Goal: Find specific page/section: Find specific page/section

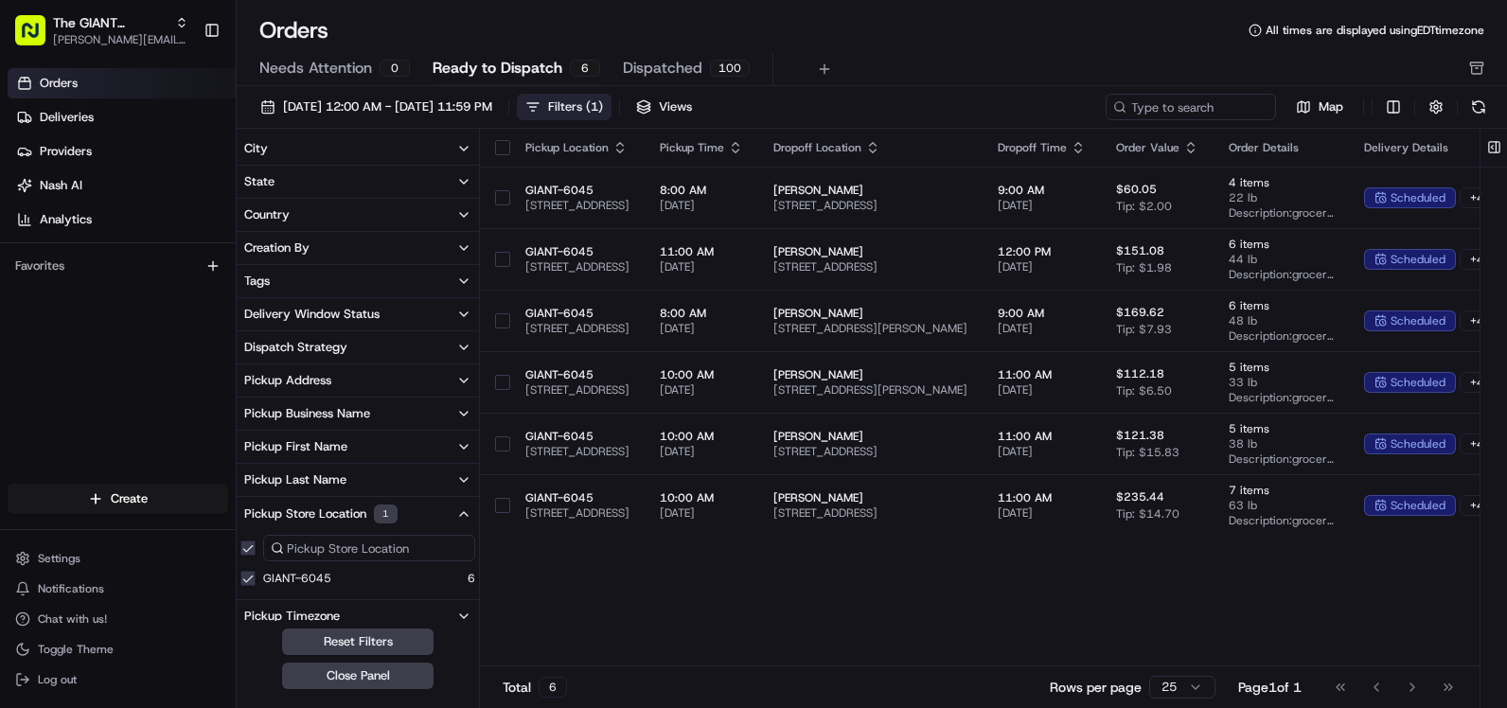
scroll to position [31, 0]
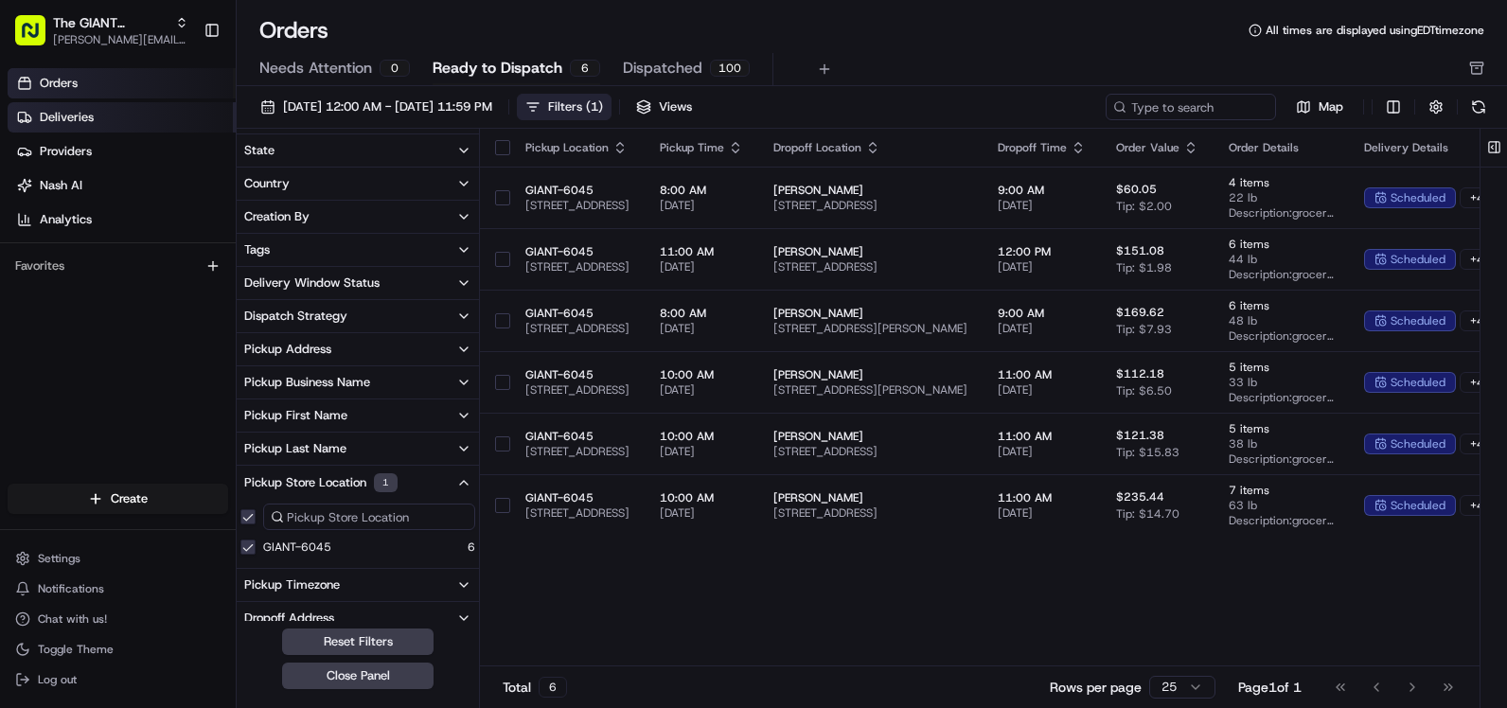
click at [42, 129] on link "Deliveries" at bounding box center [122, 117] width 228 height 30
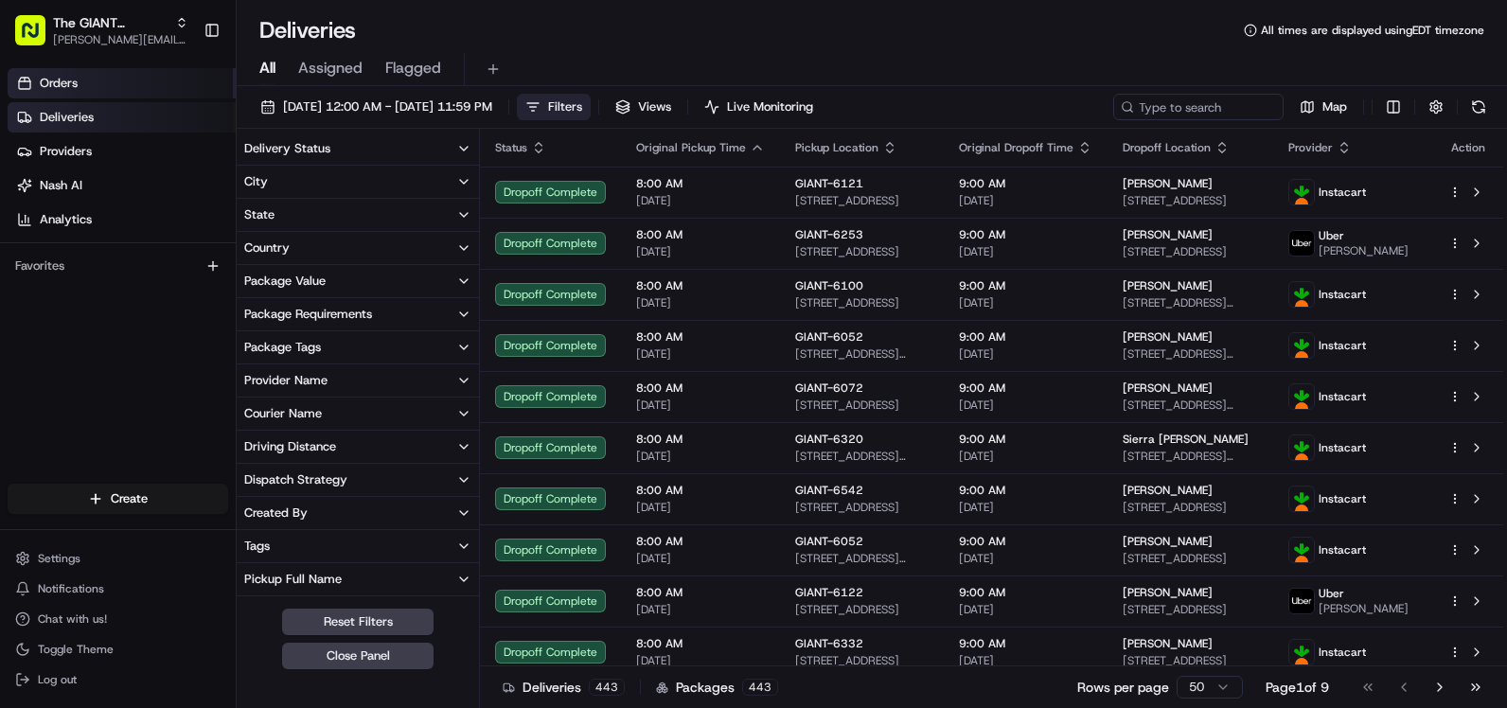
click at [40, 83] on span "Orders" at bounding box center [59, 83] width 38 height 17
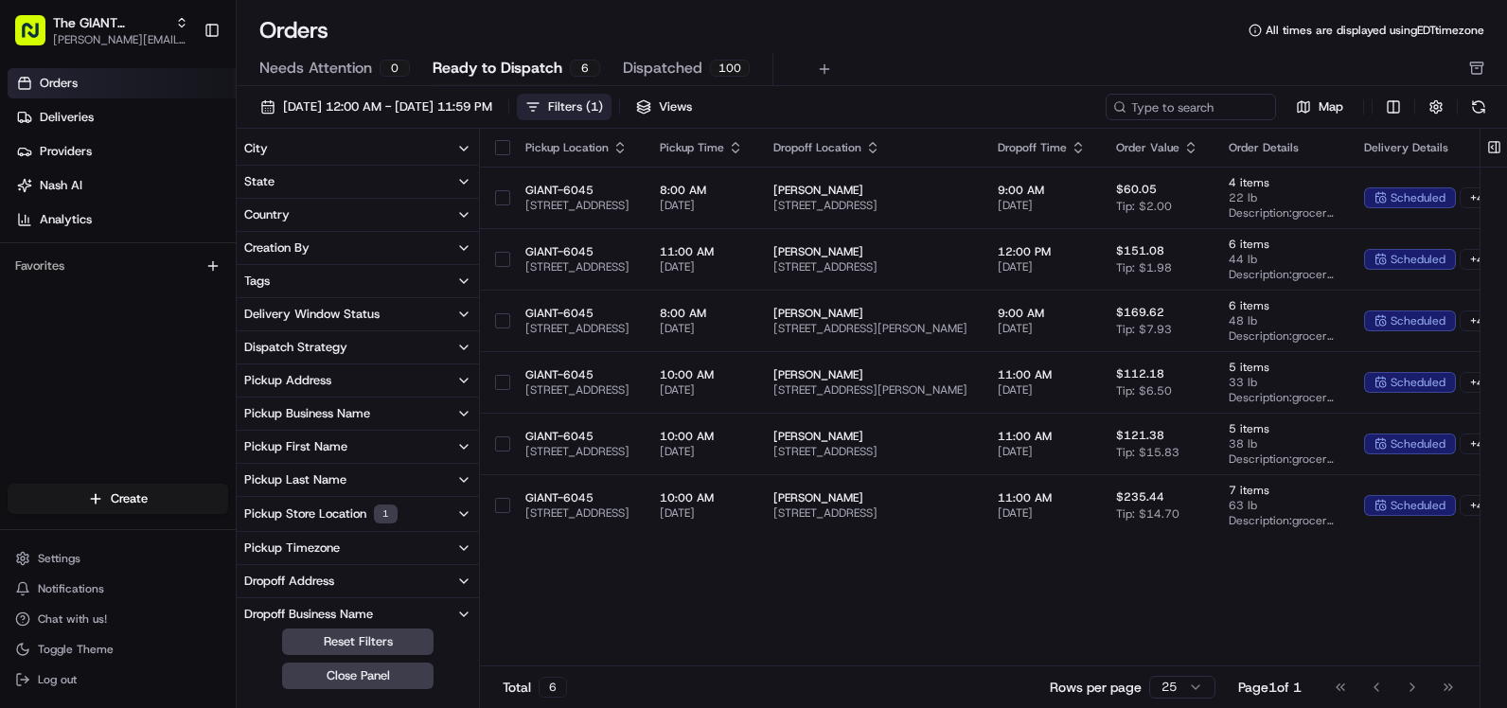
click at [120, 97] on link "Orders" at bounding box center [122, 83] width 228 height 30
click at [125, 114] on link "Deliveries" at bounding box center [122, 117] width 228 height 30
